Goal: Information Seeking & Learning: Learn about a topic

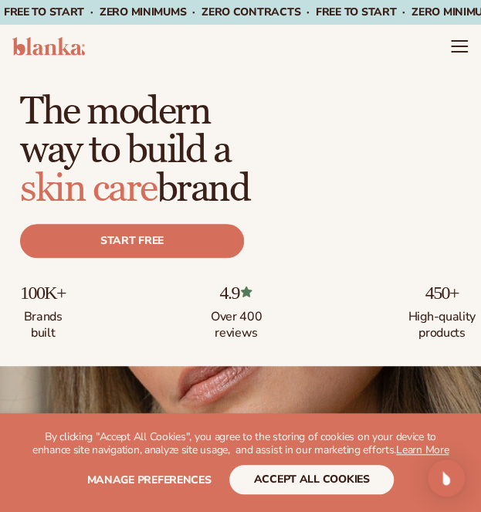
click at [456, 34] on header "Cart product catalog The Lab by Blanka" at bounding box center [240, 46] width 481 height 43
click at [457, 50] on icon "Menu" at bounding box center [459, 46] width 20 height 20
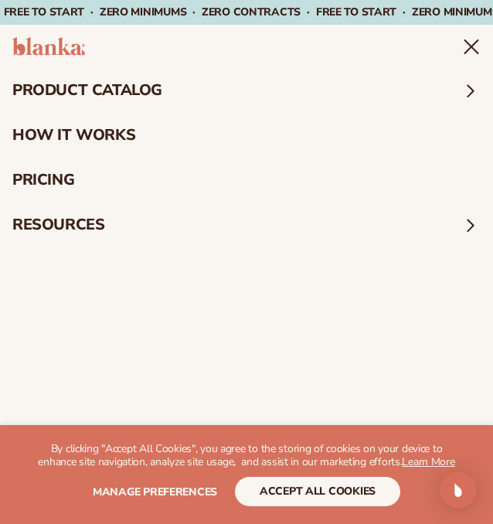
click at [159, 93] on summary "product catalog" at bounding box center [246, 90] width 493 height 45
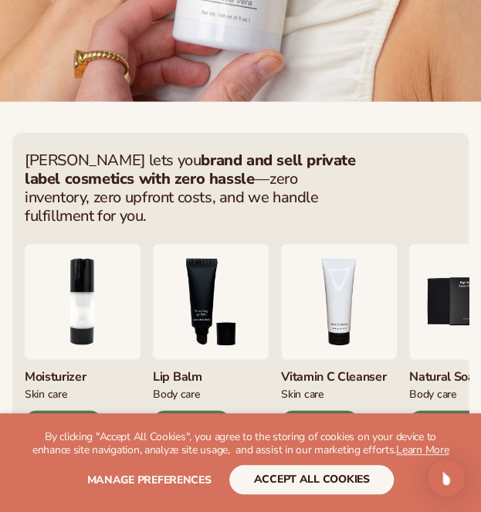
scroll to position [798, 0]
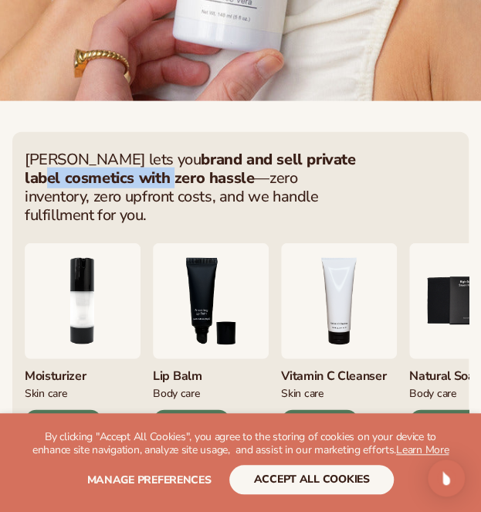
drag, startPoint x: 131, startPoint y: 172, endPoint x: 310, endPoint y: 154, distance: 180.1
click at [310, 154] on strong "brand and sell private label cosmetics with zero hassle" at bounding box center [190, 168] width 331 height 39
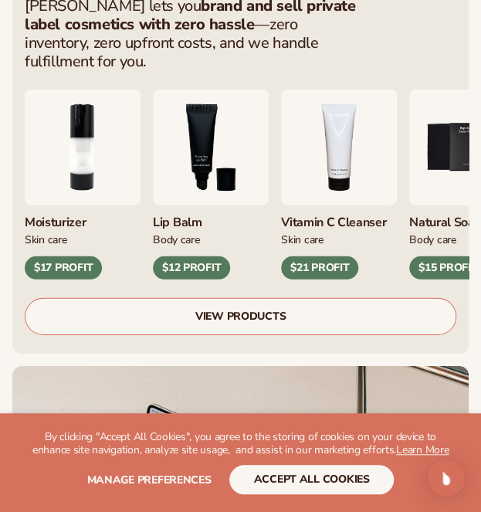
scroll to position [952, 0]
